Goal: Transaction & Acquisition: Purchase product/service

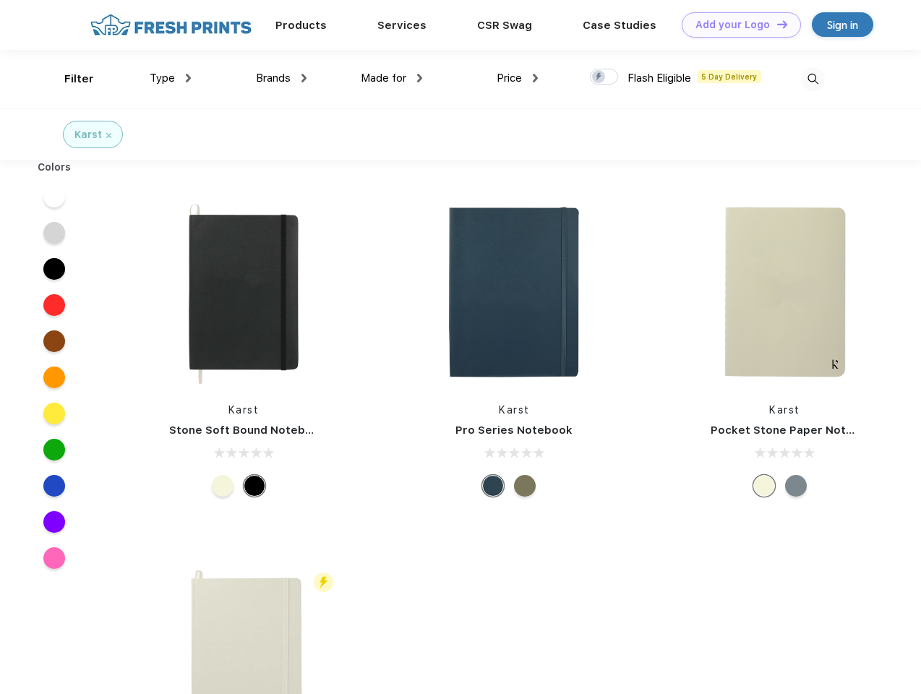
click at [736, 25] on link "Add your Logo Design Tool" at bounding box center [741, 24] width 119 height 25
click at [0, 0] on div "Design Tool" at bounding box center [0, 0] width 0 height 0
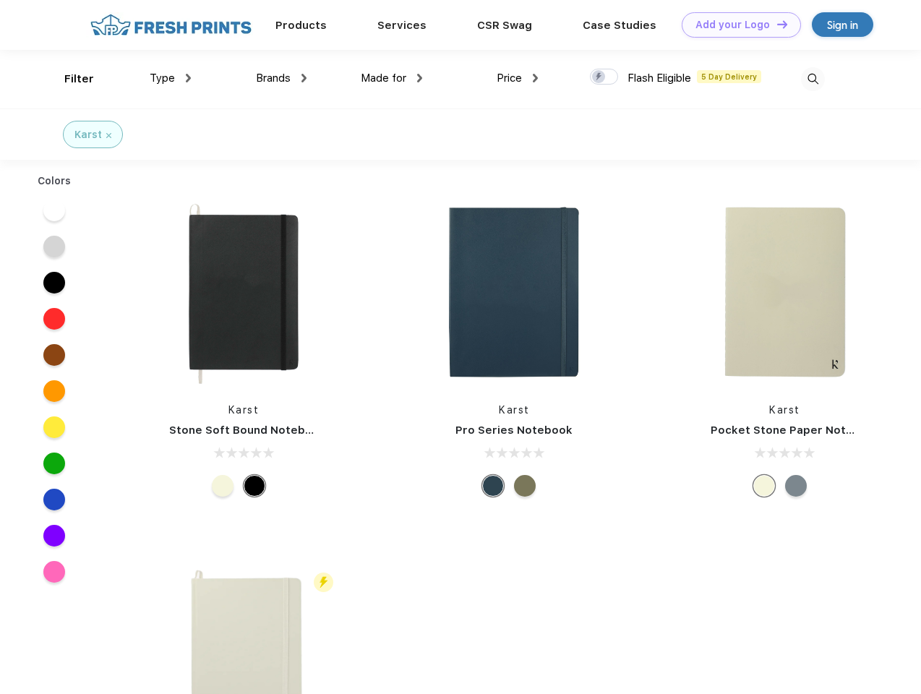
click at [776, 24] on link "Add your Logo Design Tool" at bounding box center [741, 24] width 119 height 25
click at [69, 79] on div "Filter" at bounding box center [79, 79] width 30 height 17
click at [171, 78] on span "Type" at bounding box center [162, 78] width 25 height 13
click at [281, 78] on span "Brands" at bounding box center [273, 78] width 35 height 13
click at [392, 78] on span "Made for" at bounding box center [384, 78] width 46 height 13
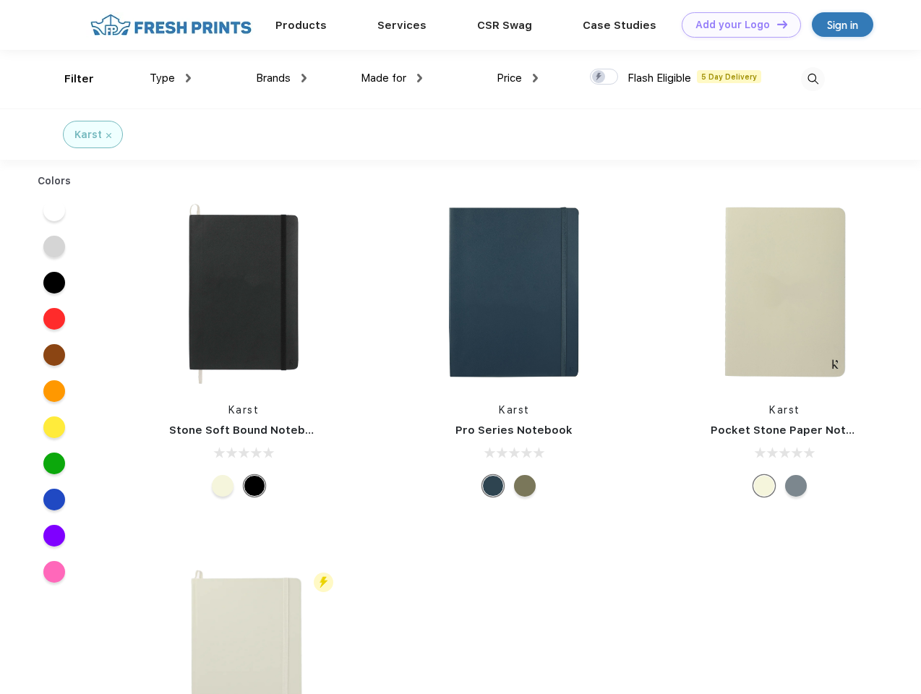
click at [518, 78] on span "Price" at bounding box center [509, 78] width 25 height 13
click at [604, 77] on div at bounding box center [604, 77] width 28 height 16
click at [599, 77] on input "checkbox" at bounding box center [594, 72] width 9 height 9
click at [812, 79] on img at bounding box center [813, 79] width 24 height 24
